Goal: Information Seeking & Learning: Learn about a topic

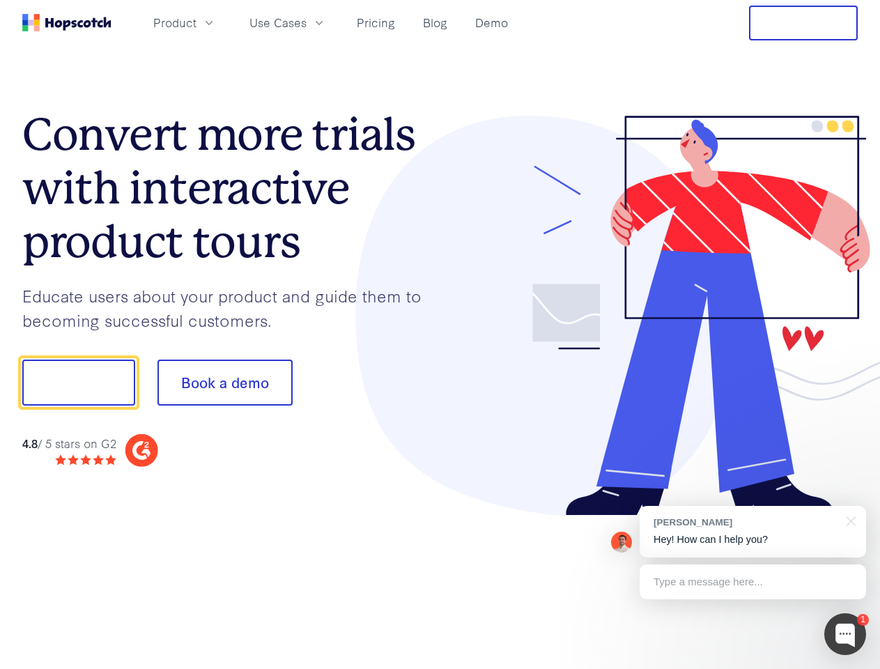
click at [440, 334] on div at bounding box center [649, 316] width 418 height 400
click at [196, 22] on span "Product" at bounding box center [174, 22] width 43 height 17
click at [306, 22] on span "Use Cases" at bounding box center [277, 22] width 57 height 17
click at [803, 23] on button "Free Trial" at bounding box center [803, 23] width 109 height 35
click at [78, 382] on button "Show me!" at bounding box center [78, 382] width 113 height 46
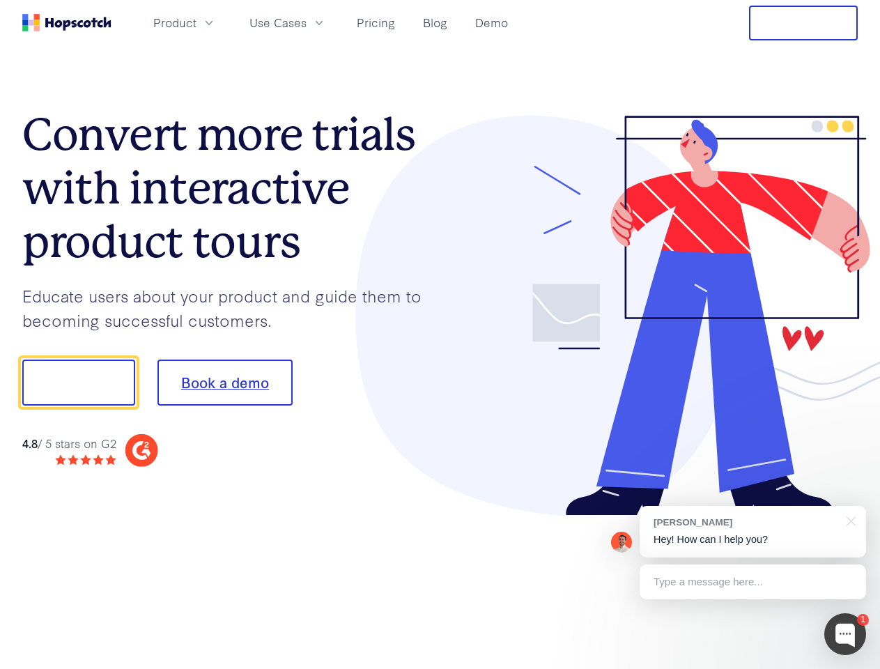
click at [224, 382] on button "Book a demo" at bounding box center [224, 382] width 135 height 46
click at [845, 634] on div at bounding box center [845, 634] width 42 height 42
click at [752, 531] on div "[PERSON_NAME] Hey! How can I help you?" at bounding box center [752, 532] width 226 height 52
click at [848, 520] on div at bounding box center [734, 474] width 261 height 278
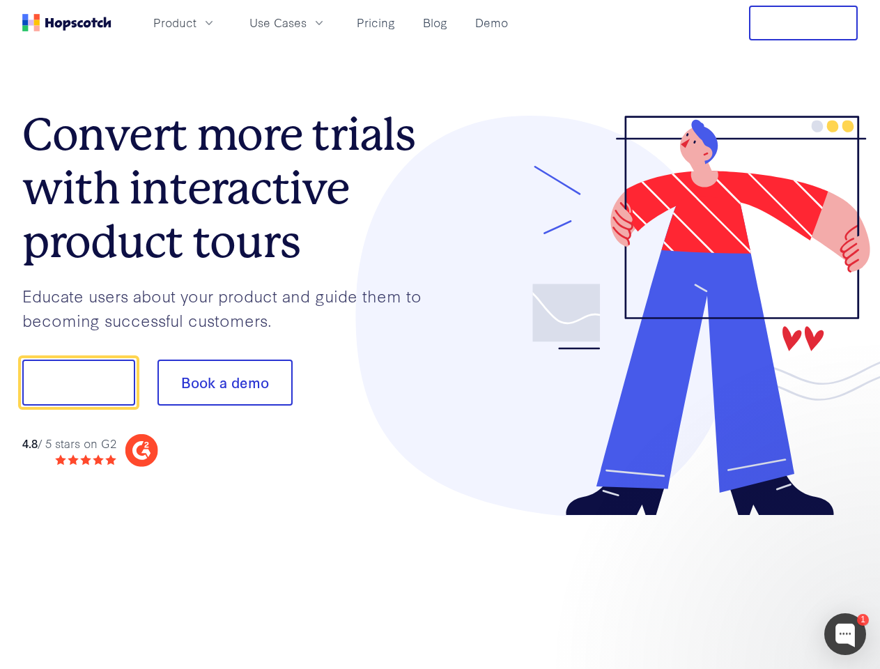
click at [752, 581] on div at bounding box center [734, 474] width 261 height 278
